Goal: Check status: Check status

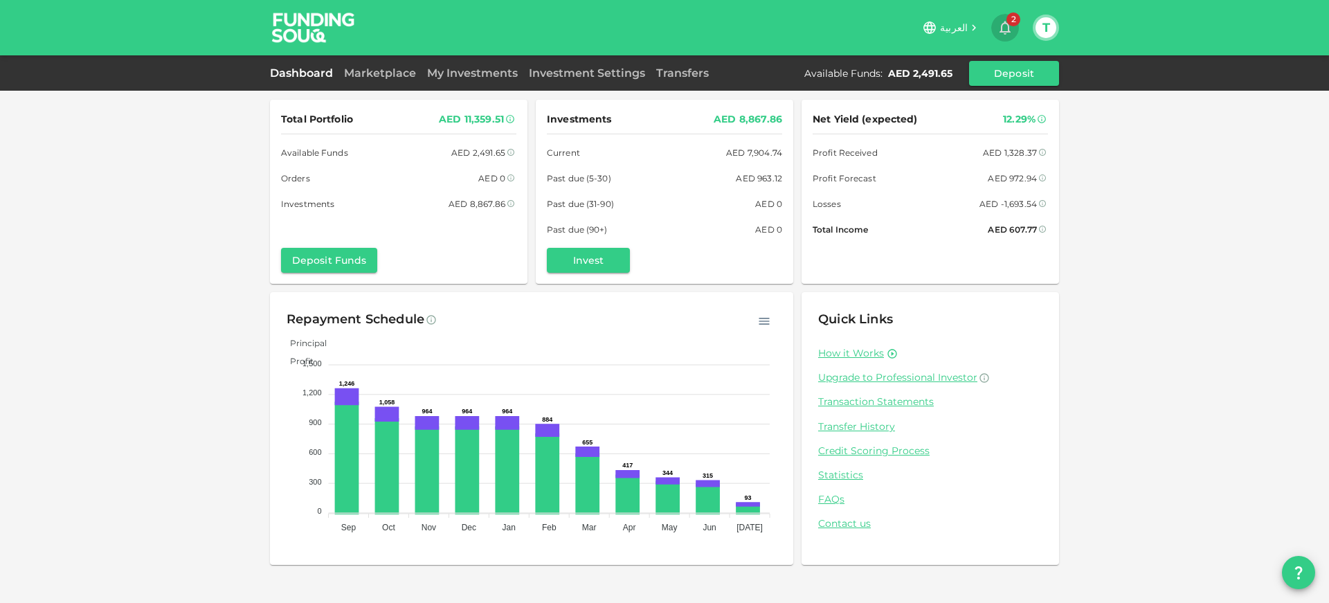
click at [1011, 31] on icon "button" at bounding box center [1004, 27] width 17 height 17
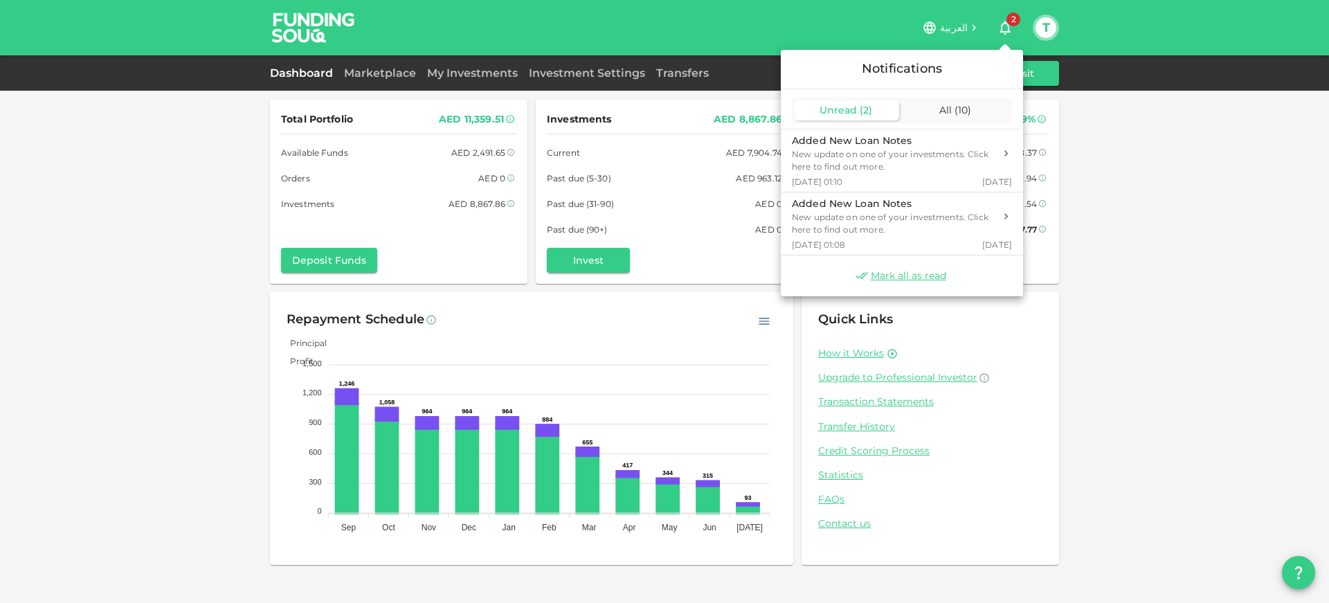
click at [1011, 31] on div at bounding box center [664, 301] width 1329 height 603
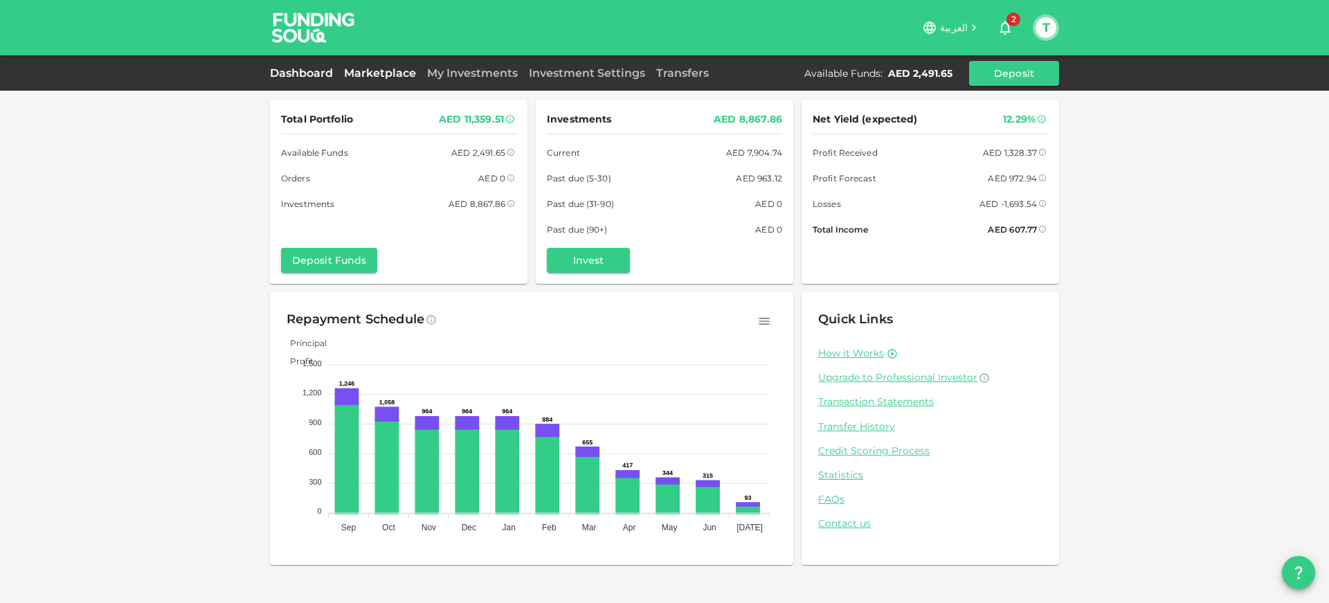
click at [380, 73] on link "Marketplace" at bounding box center [379, 72] width 83 height 13
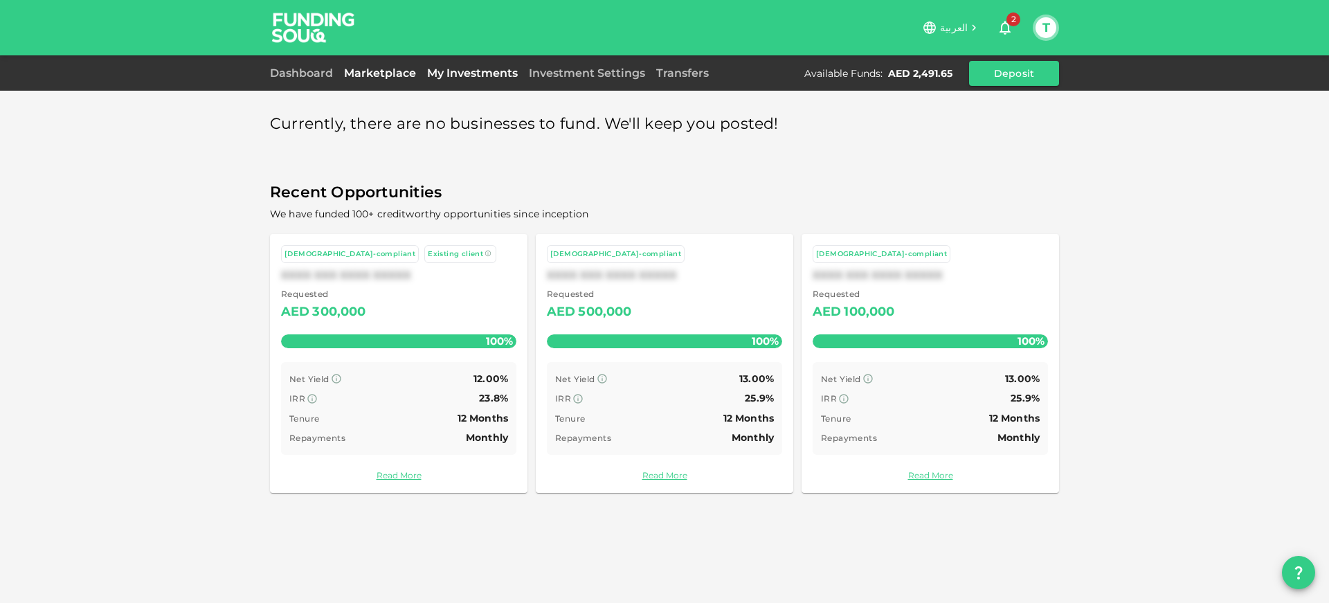
click at [443, 74] on link "My Investments" at bounding box center [472, 72] width 102 height 13
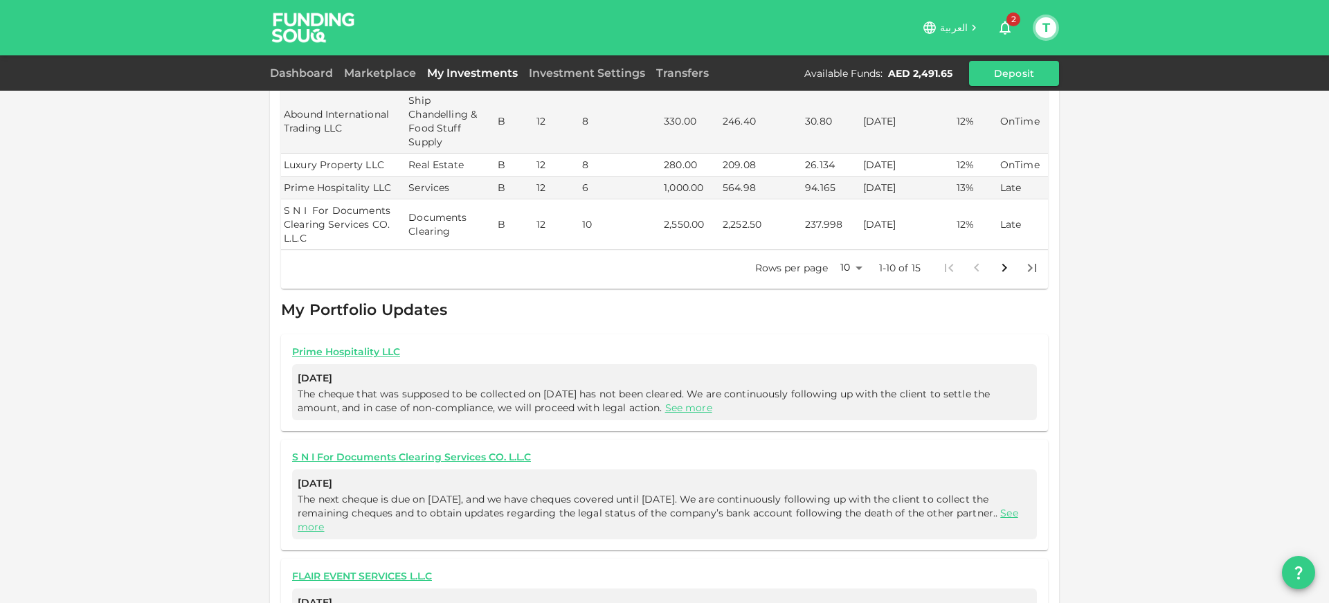
scroll to position [561, 0]
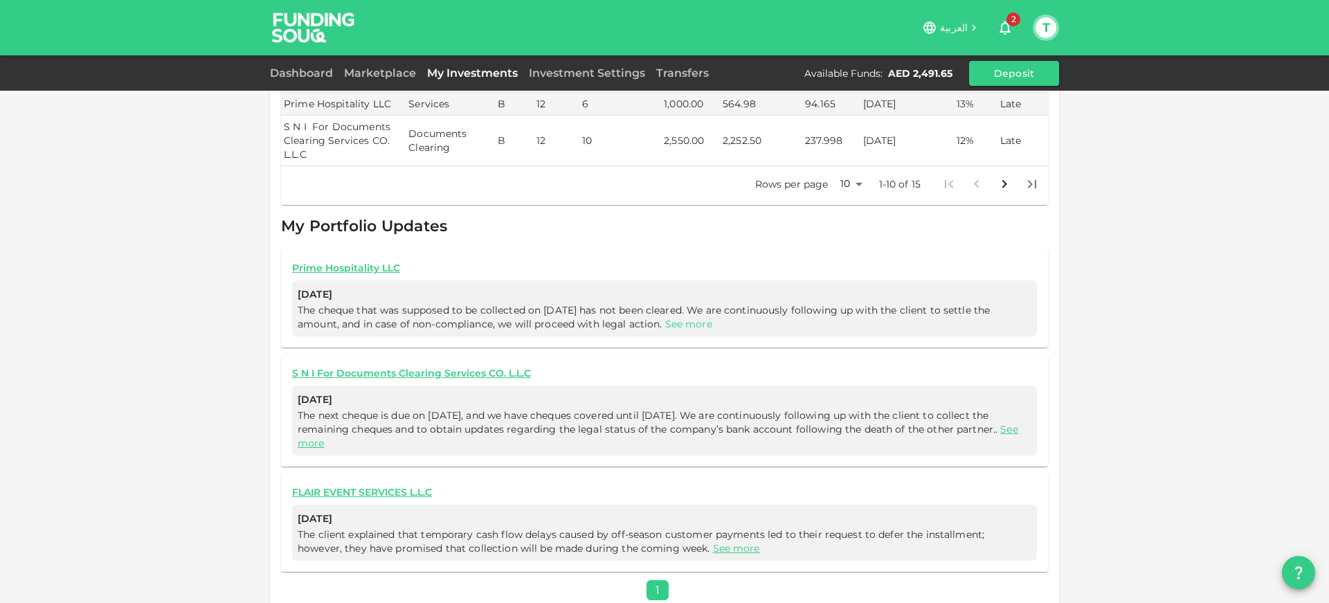
click at [695, 318] on link "See more" at bounding box center [688, 324] width 47 height 12
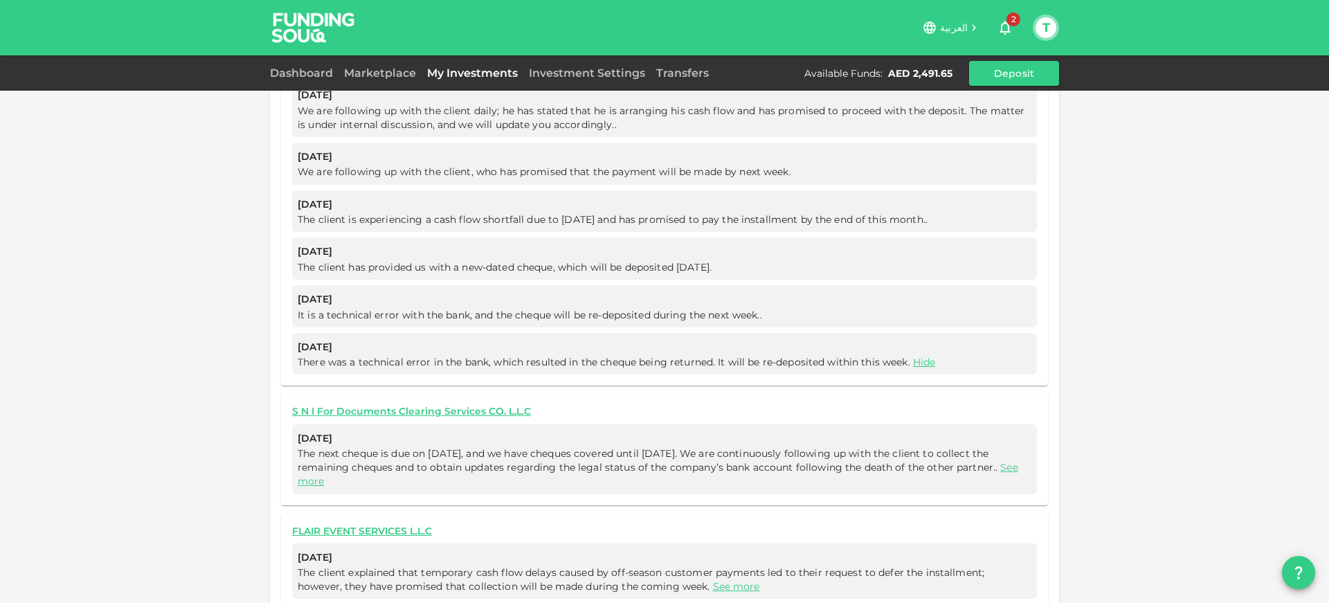
scroll to position [1434, 0]
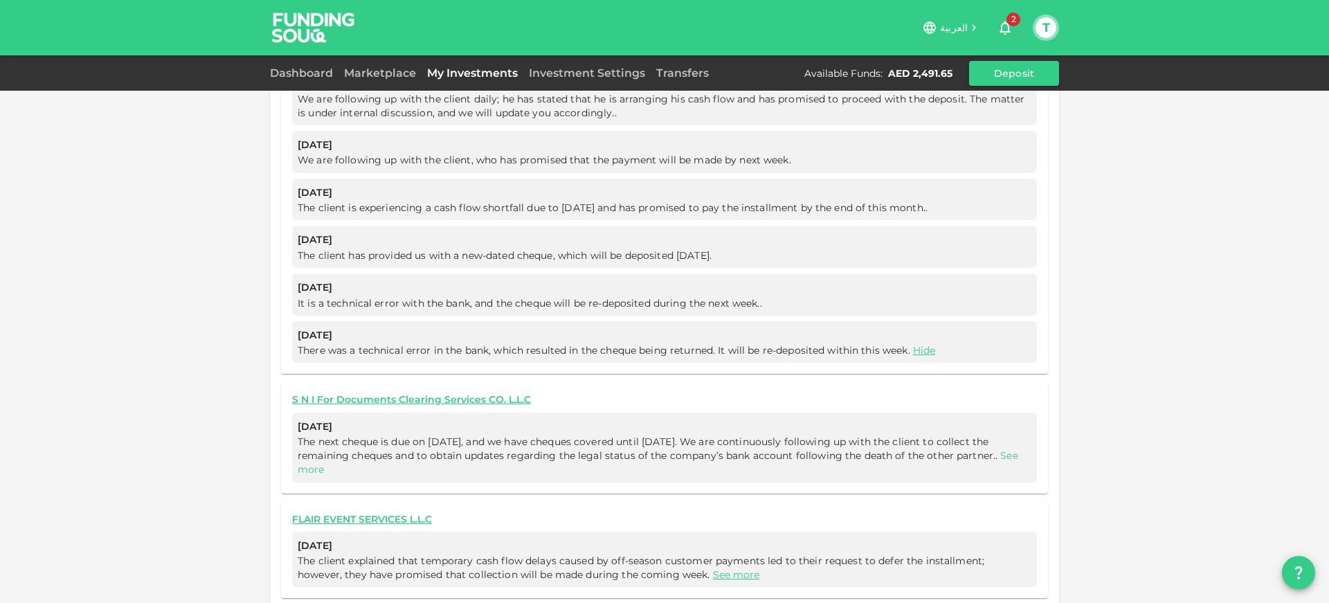
click at [358, 450] on link "See more" at bounding box center [658, 462] width 720 height 26
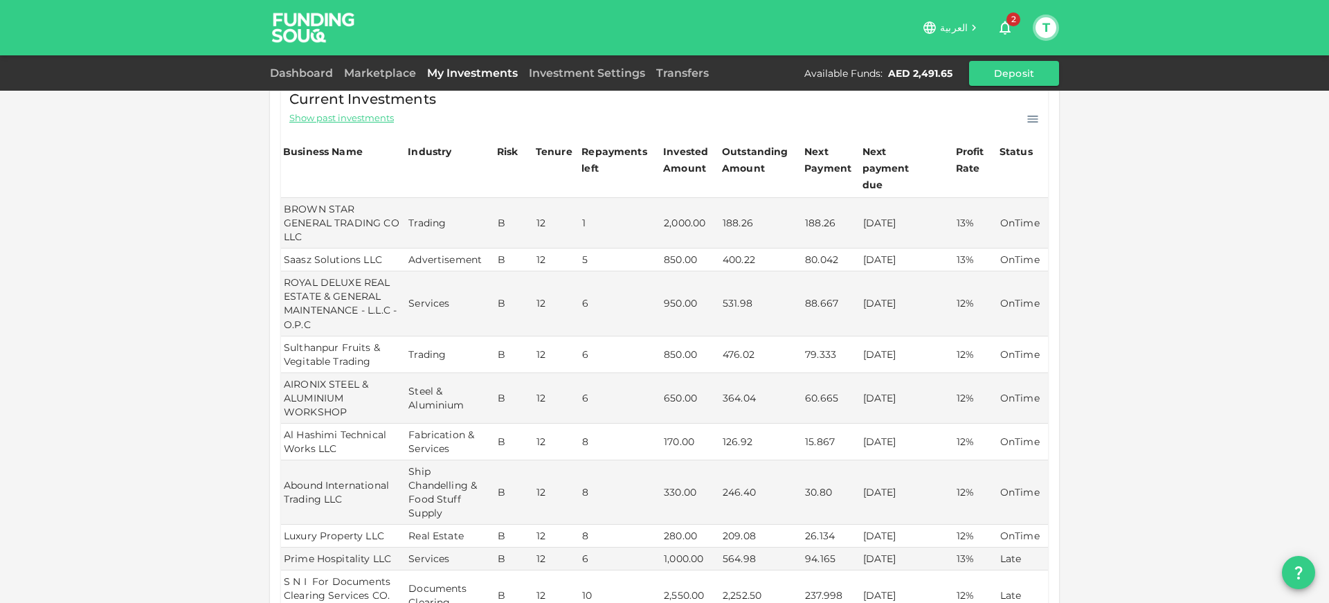
scroll to position [0, 0]
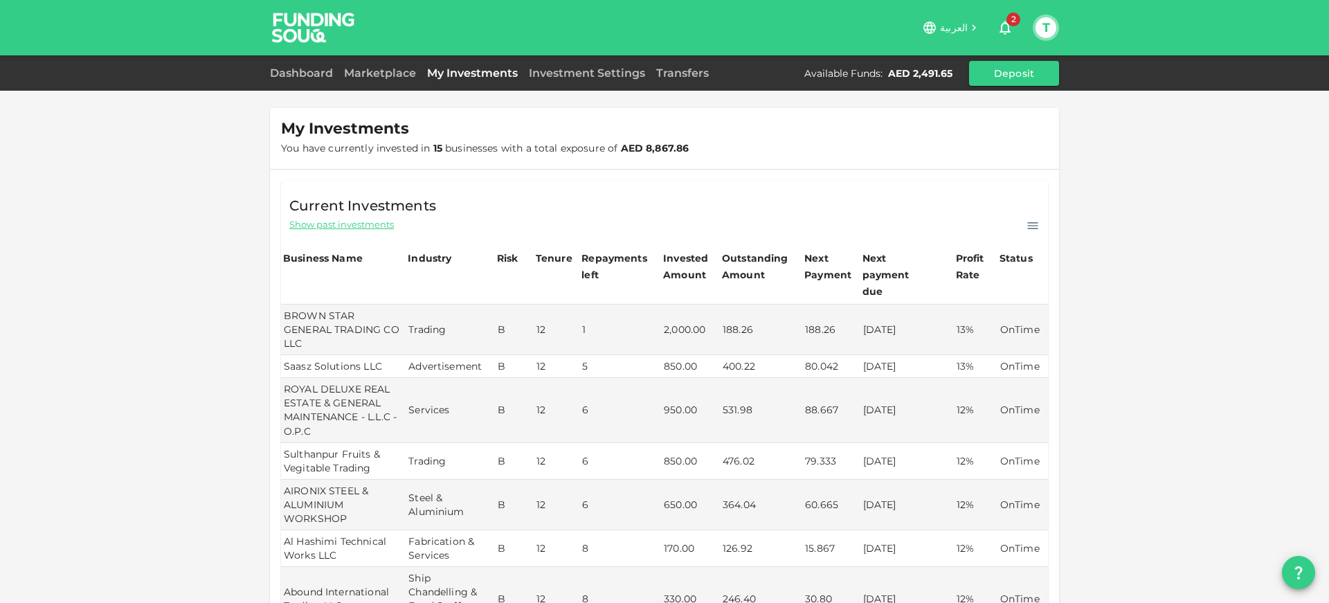
click at [1007, 28] on icon "button" at bounding box center [1004, 27] width 17 height 17
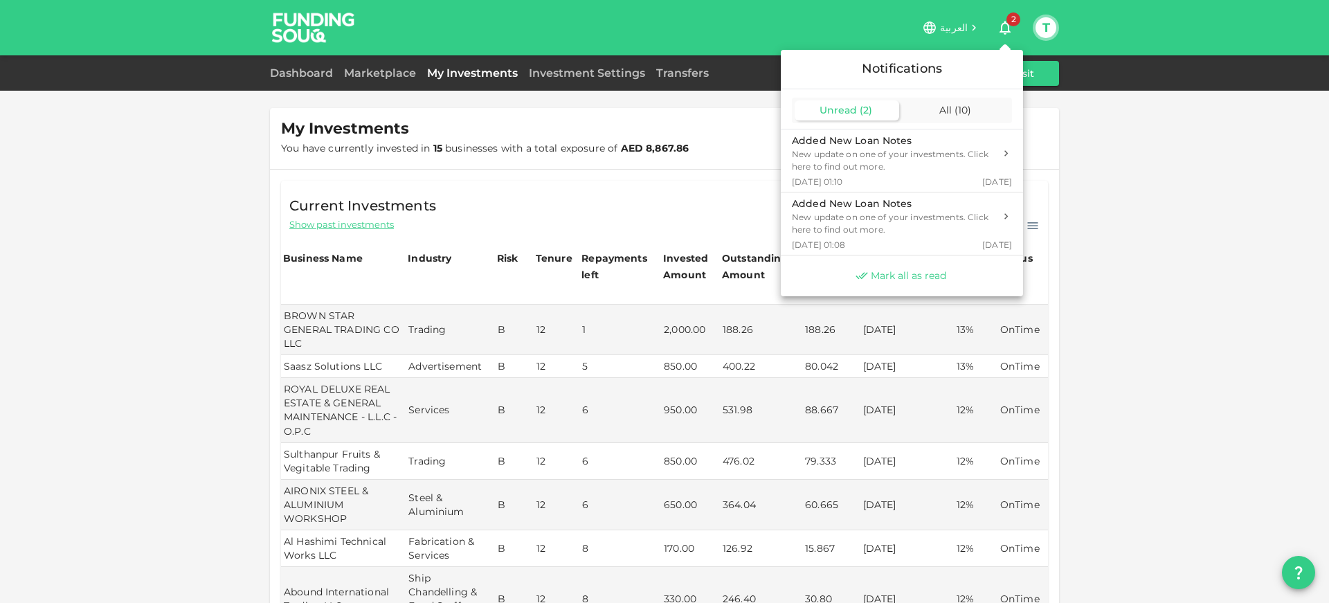
click at [919, 273] on span "Mark all as read" at bounding box center [907, 275] width 75 height 13
click at [1232, 181] on div at bounding box center [664, 301] width 1329 height 603
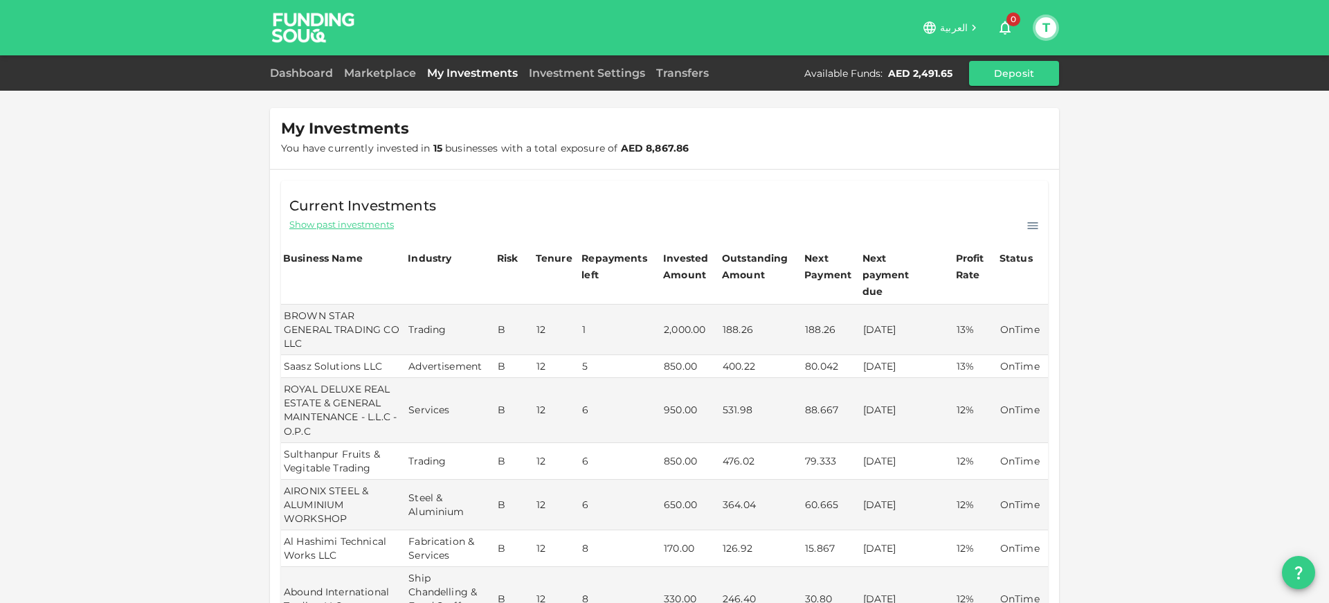
click at [281, 80] on div "Dashboard" at bounding box center [304, 73] width 69 height 17
click at [284, 75] on link "Dashboard" at bounding box center [304, 72] width 69 height 13
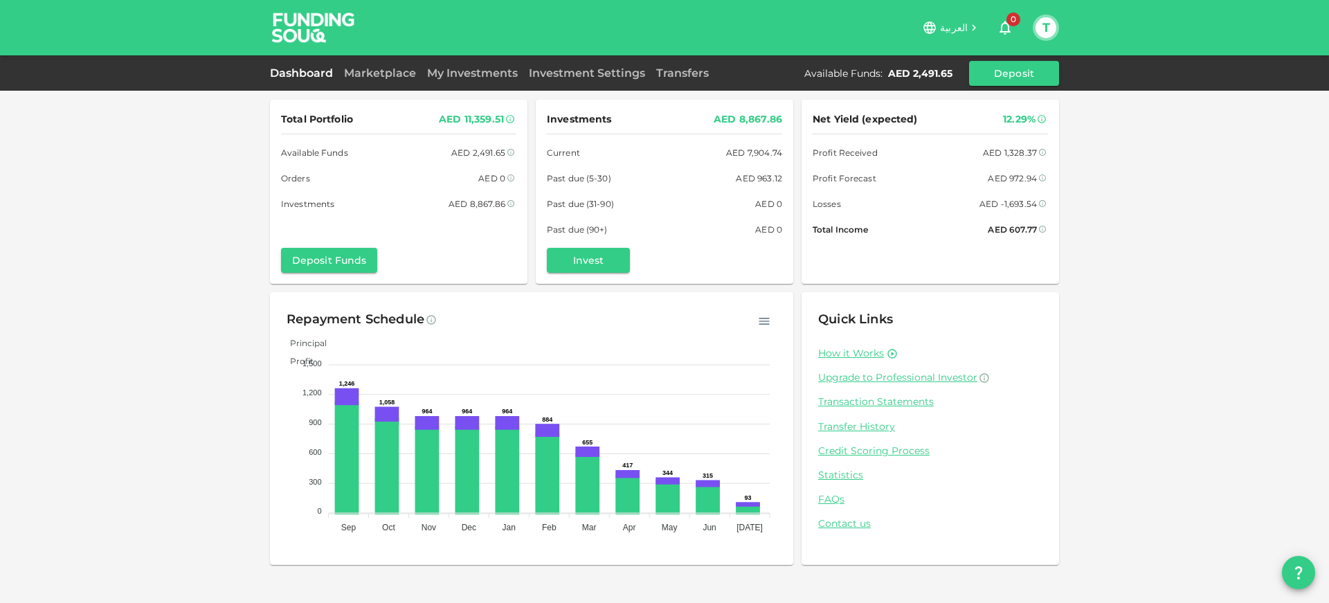
click at [361, 65] on div "Marketplace" at bounding box center [379, 73] width 83 height 17
click at [362, 72] on link "Marketplace" at bounding box center [379, 72] width 83 height 13
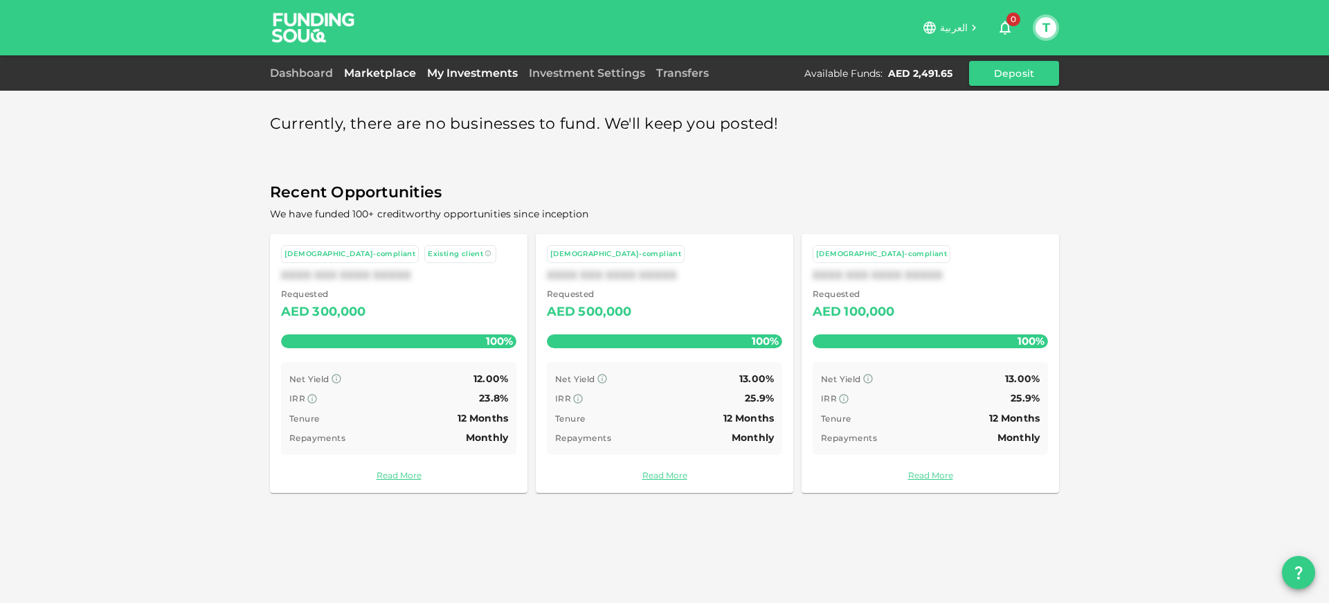
click at [441, 72] on link "My Investments" at bounding box center [472, 72] width 102 height 13
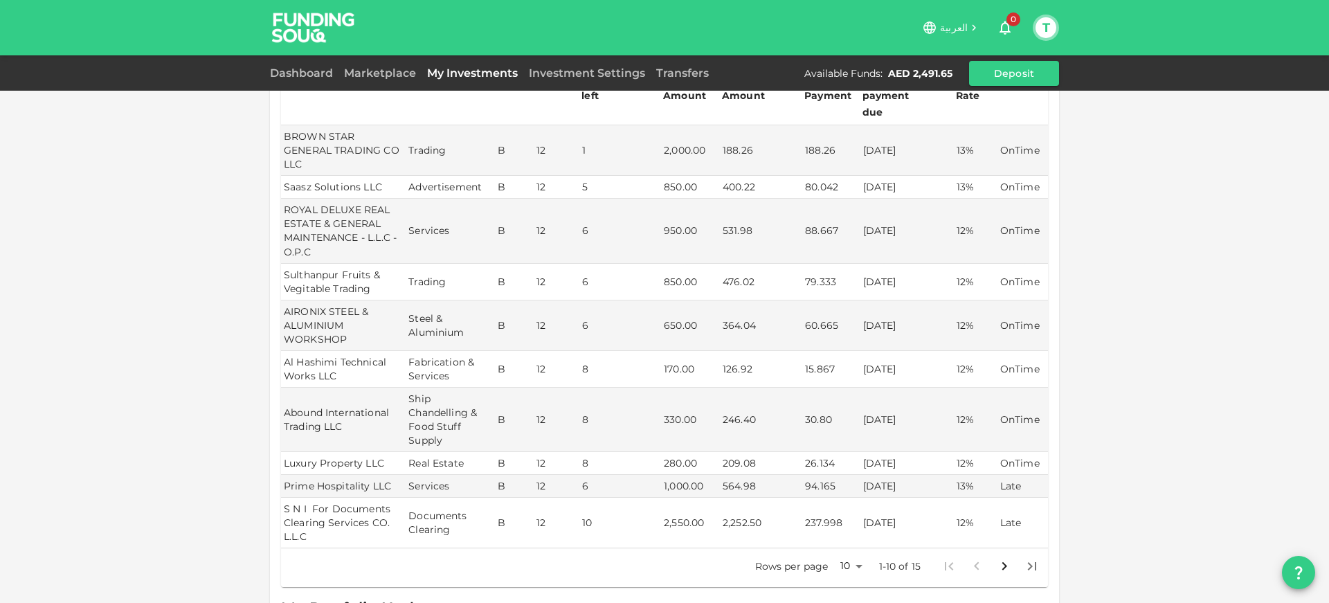
scroll to position [188, 0]
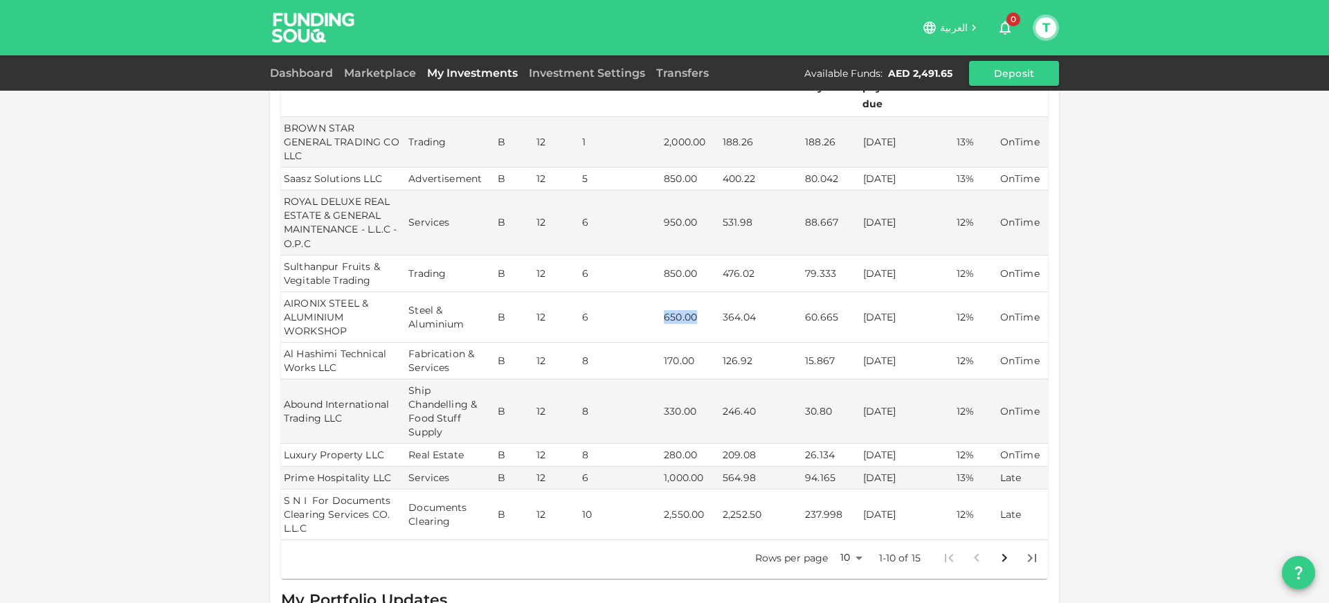
drag, startPoint x: 666, startPoint y: 300, endPoint x: 698, endPoint y: 300, distance: 32.5
click at [698, 300] on td "650.00" at bounding box center [690, 317] width 59 height 51
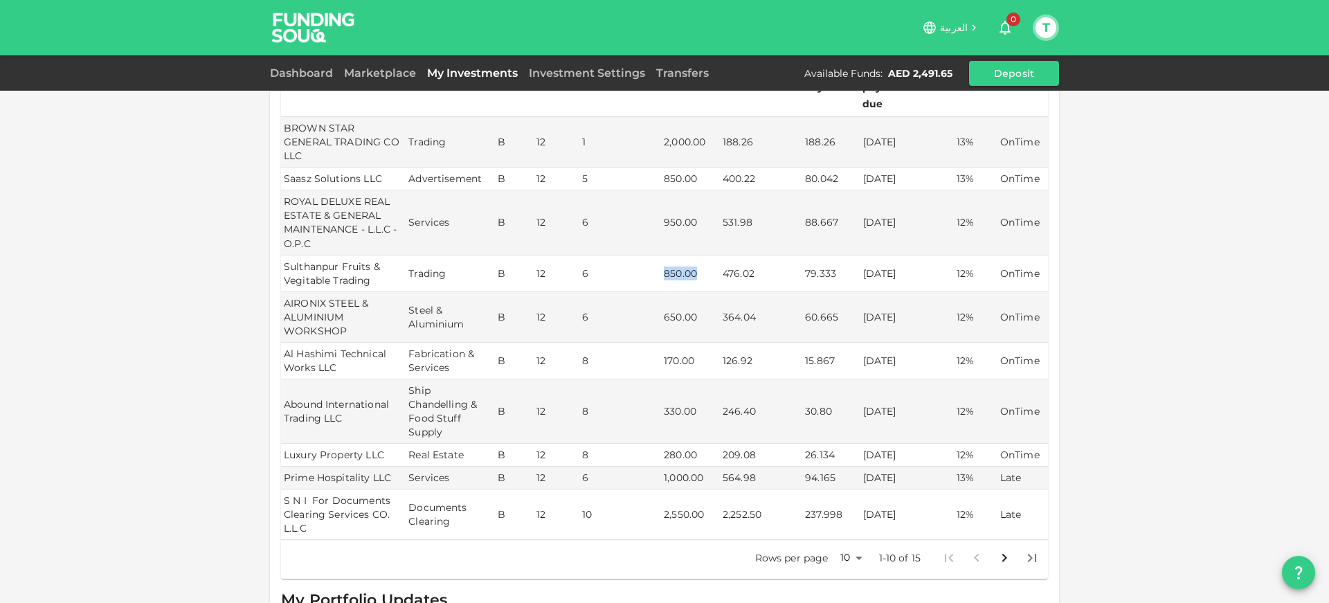
drag, startPoint x: 664, startPoint y: 253, endPoint x: 706, endPoint y: 253, distance: 42.2
click at [706, 255] on td "850.00" at bounding box center [690, 273] width 59 height 37
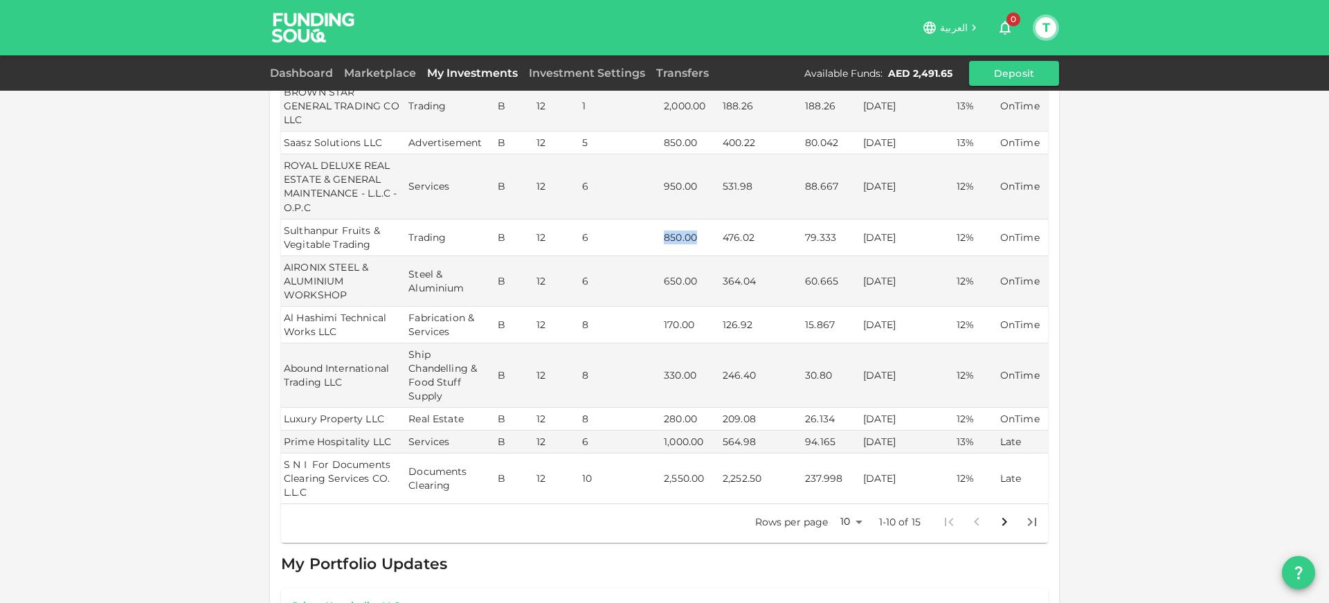
scroll to position [238, 0]
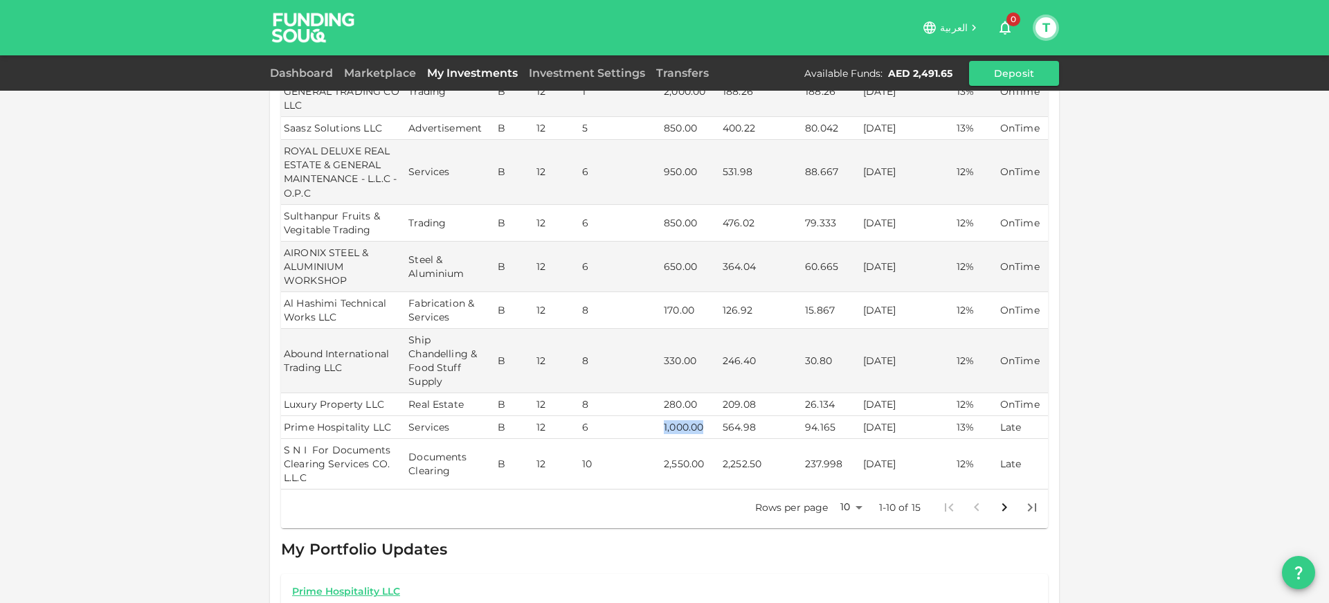
drag, startPoint x: 657, startPoint y: 413, endPoint x: 710, endPoint y: 408, distance: 52.9
click at [710, 416] on tr "Prime Hospitality LLC Services B 12 6 1,000.00 564.98 94.165 [DATE] 13% Late" at bounding box center [664, 427] width 767 height 23
click at [710, 416] on td "1,000.00" at bounding box center [690, 427] width 59 height 23
drag, startPoint x: 660, startPoint y: 450, endPoint x: 711, endPoint y: 453, distance: 50.6
click at [711, 453] on tr "S N I For Documents Clearing Services CO. L.L.C Documents Clearing B 12 10 2,55…" at bounding box center [664, 464] width 767 height 51
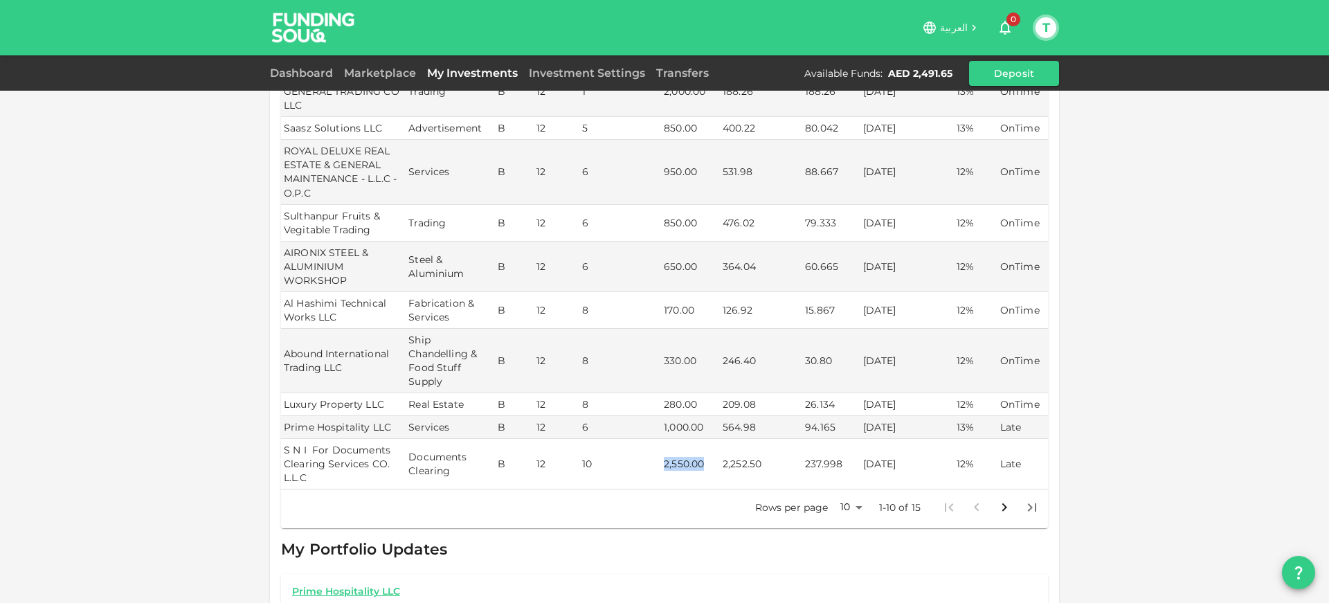
click at [711, 453] on td "2,550.00" at bounding box center [690, 464] width 59 height 51
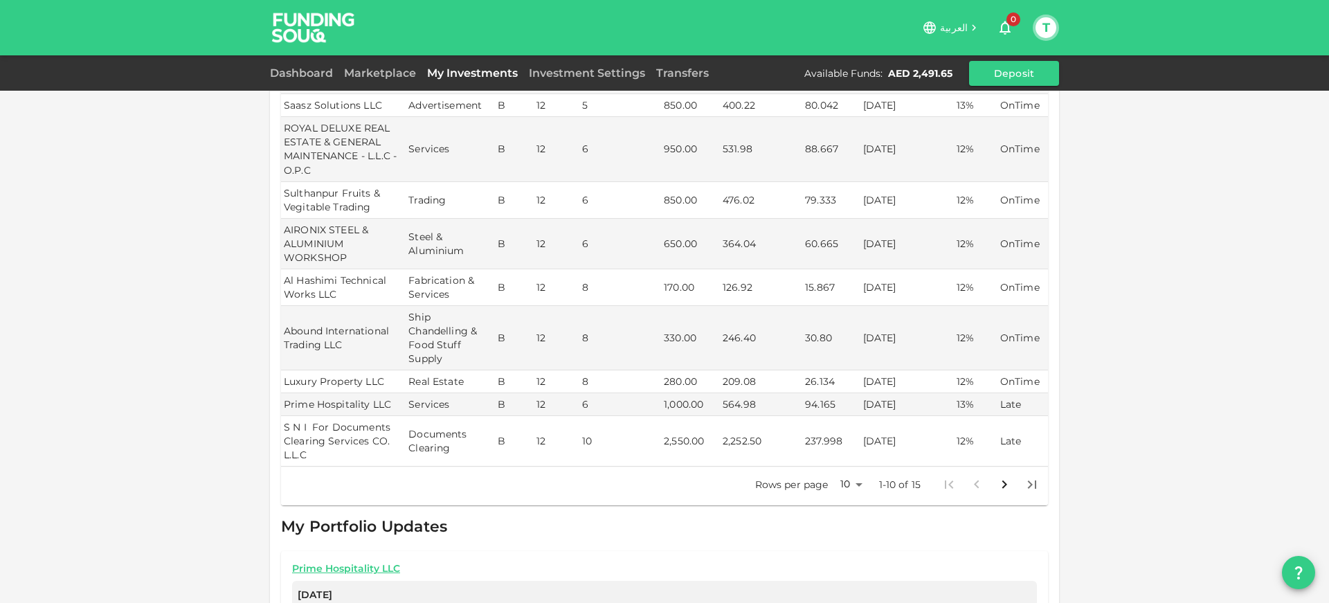
click at [999, 476] on icon "Go to next page" at bounding box center [1004, 484] width 17 height 17
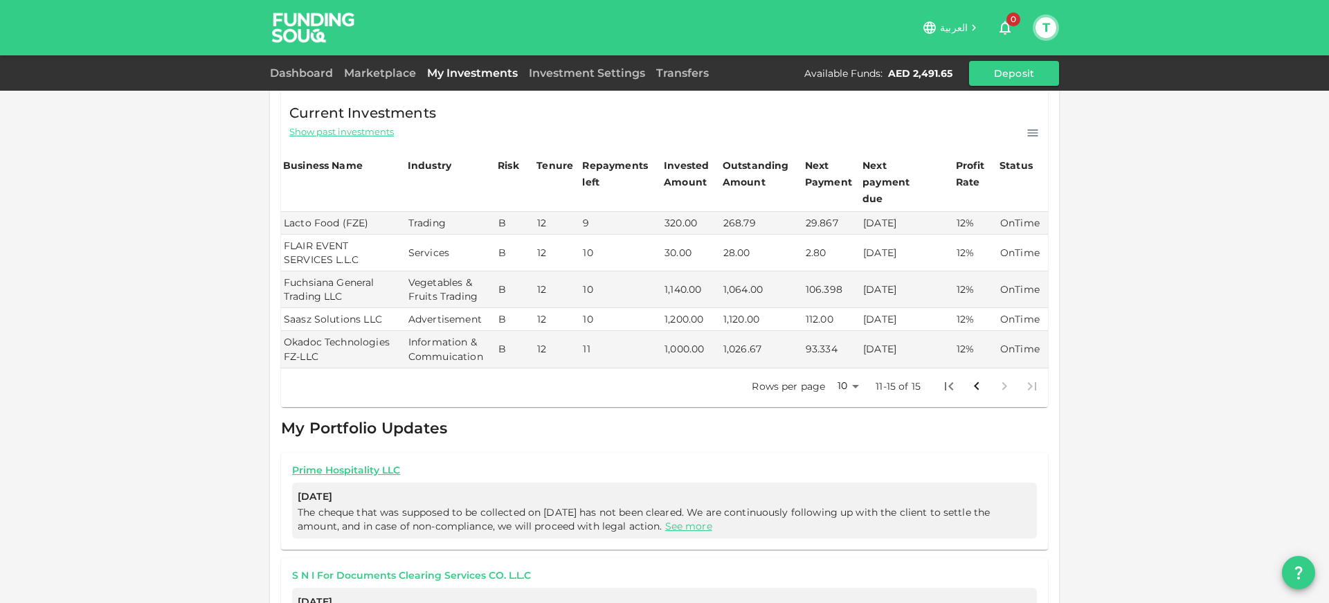
scroll to position [91, 0]
click at [972, 379] on icon "Go to previous page" at bounding box center [976, 387] width 17 height 17
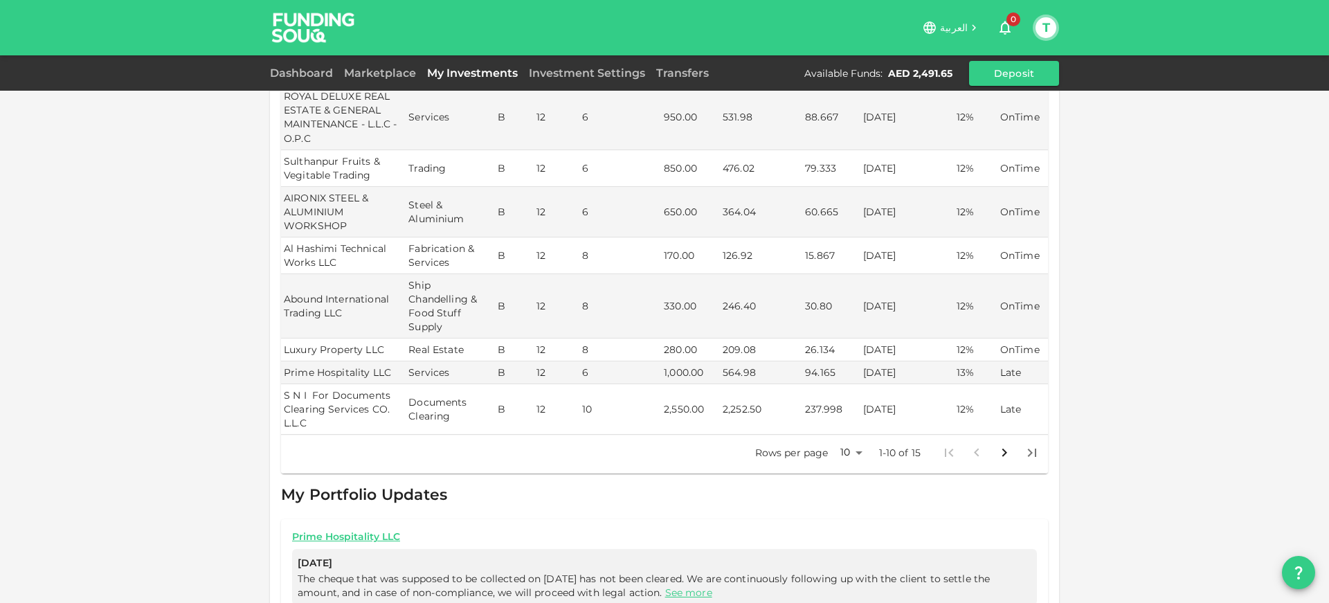
scroll to position [296, 0]
click at [1002, 441] on icon "Go to next page" at bounding box center [1004, 449] width 17 height 17
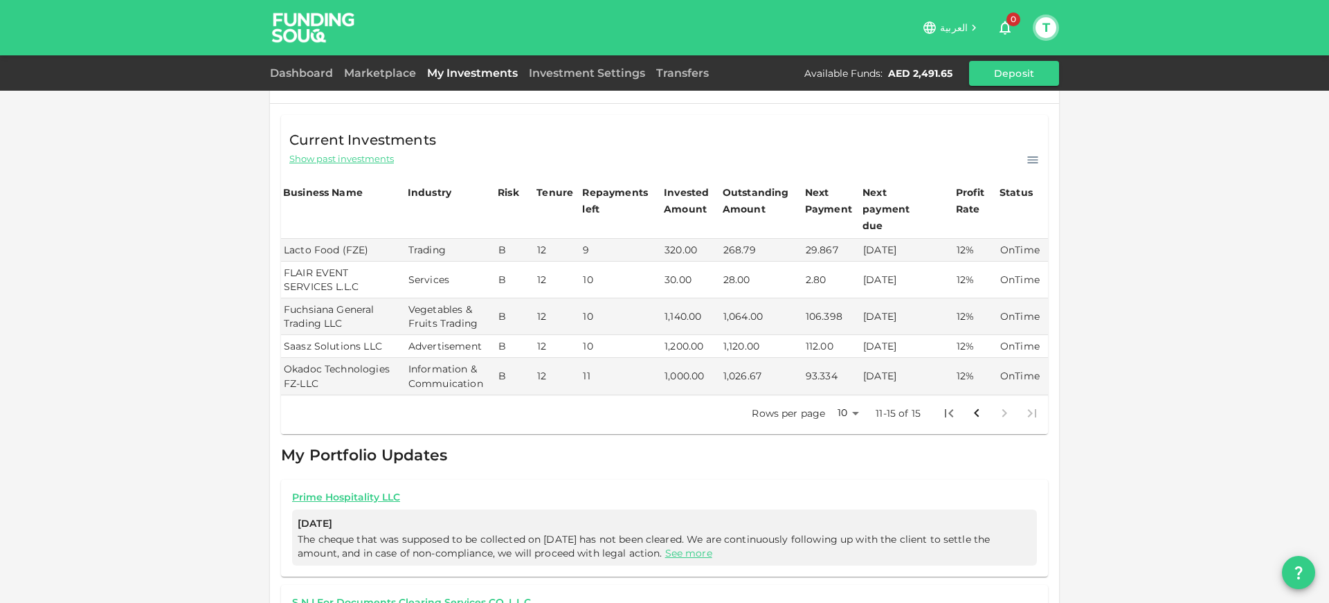
scroll to position [60, 0]
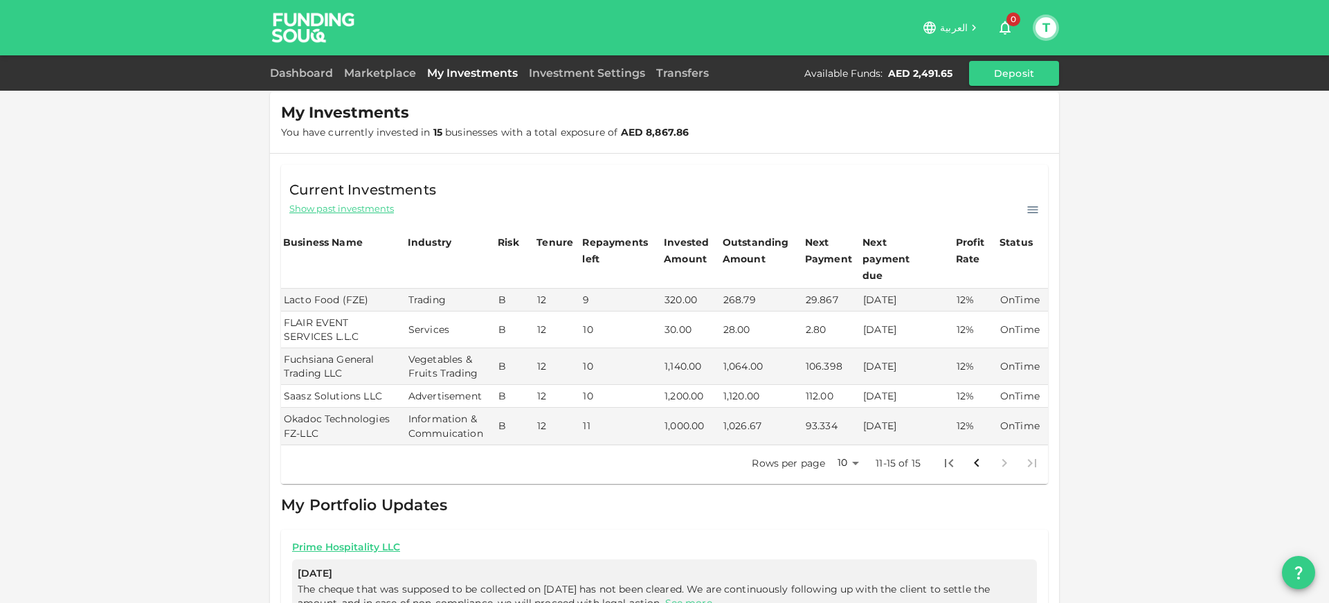
scroll to position [3, 0]
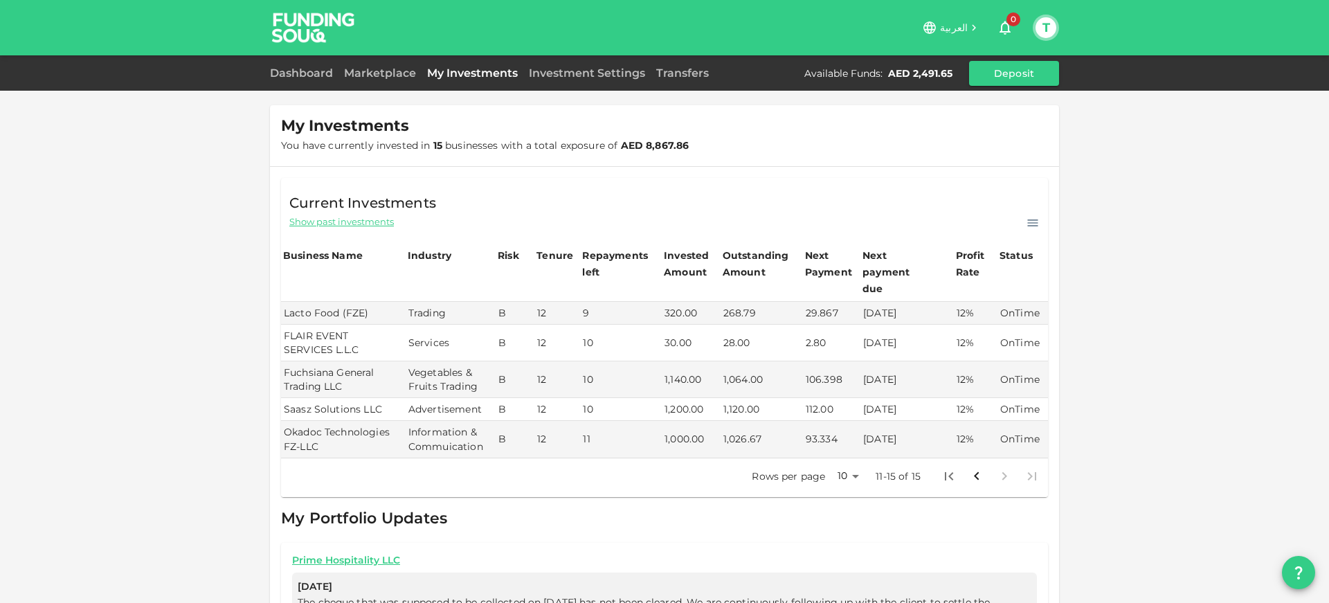
click at [972, 468] on icon "Go to previous page" at bounding box center [976, 476] width 17 height 17
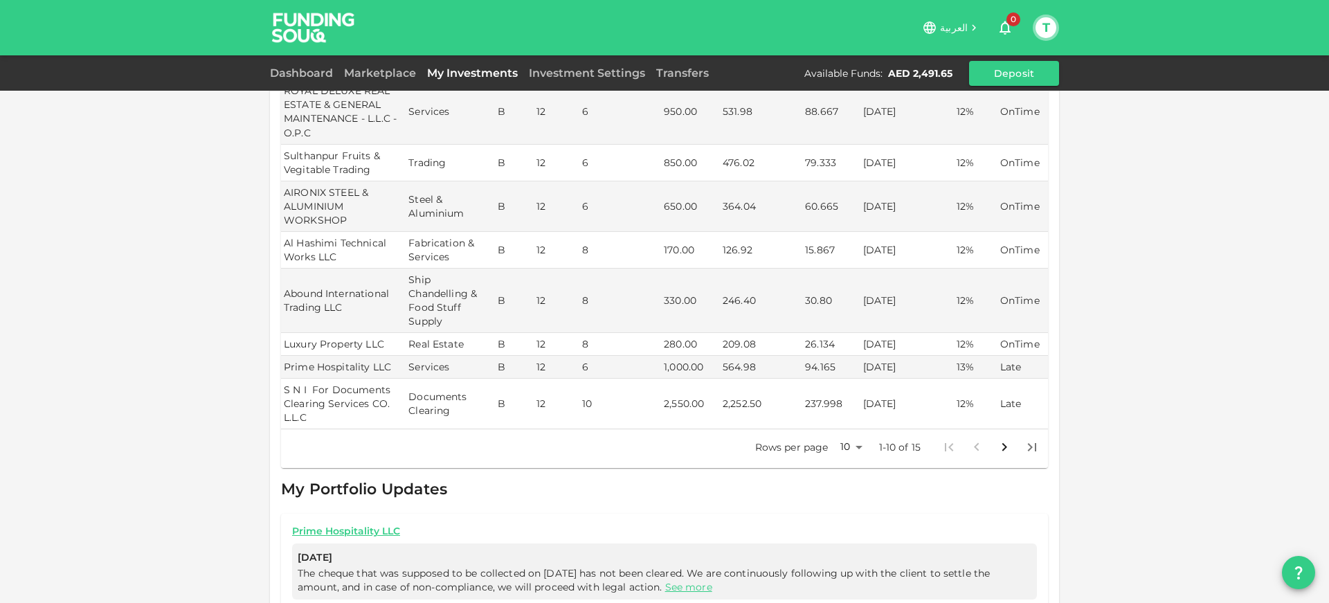
scroll to position [287, 0]
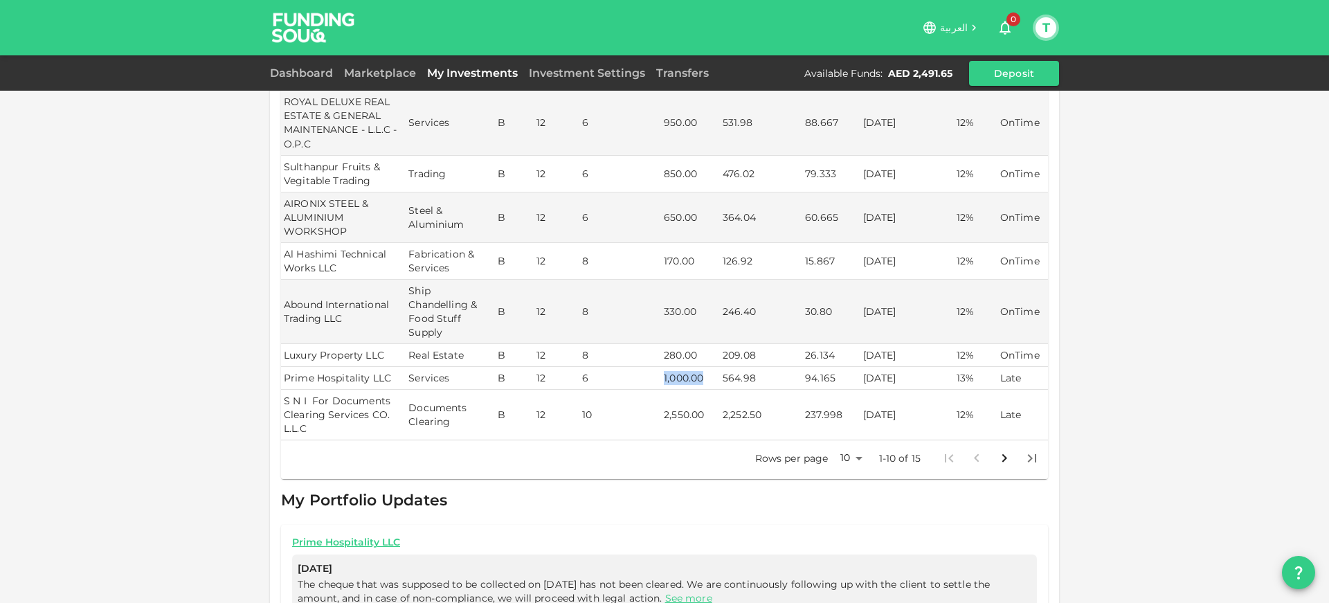
drag, startPoint x: 665, startPoint y: 365, endPoint x: 706, endPoint y: 365, distance: 41.5
click at [706, 367] on td "1,000.00" at bounding box center [690, 378] width 59 height 23
drag, startPoint x: 662, startPoint y: 403, endPoint x: 705, endPoint y: 403, distance: 42.9
click at [705, 403] on tr "S N I For Documents Clearing Services CO. L.L.C Documents Clearing B 12 10 2,55…" at bounding box center [664, 415] width 767 height 51
click at [702, 412] on td "2,550.00" at bounding box center [690, 415] width 59 height 51
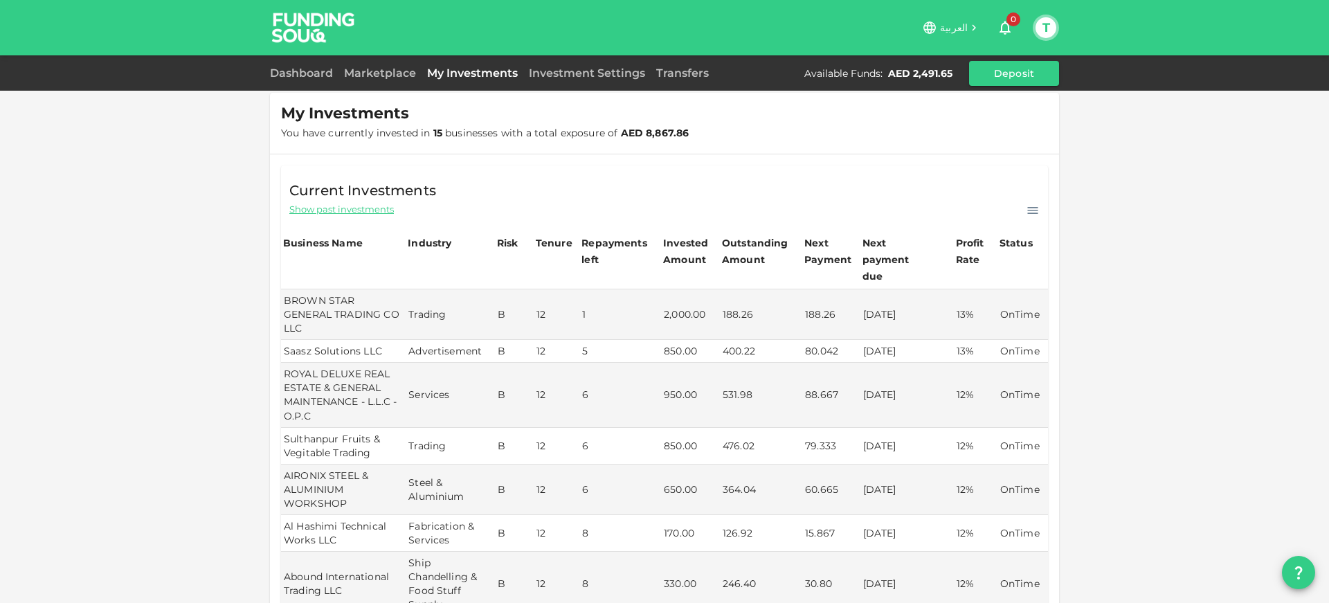
scroll to position [0, 0]
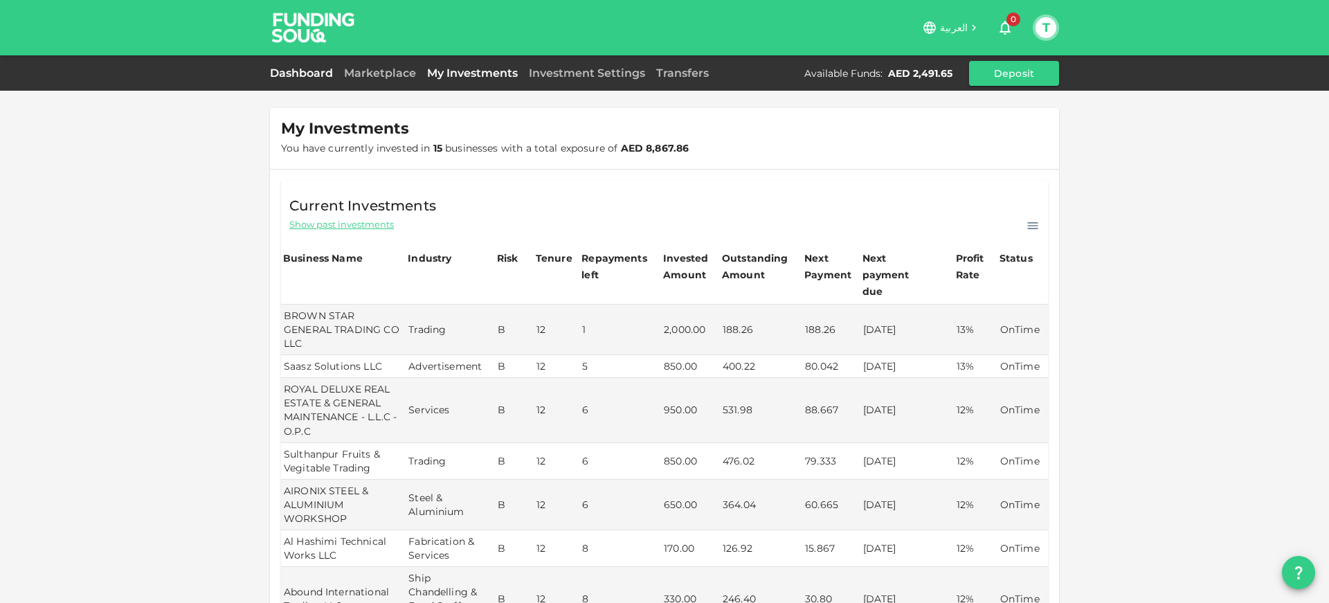
click at [312, 67] on link "Dashboard" at bounding box center [304, 72] width 69 height 13
